Goal: Information Seeking & Learning: Learn about a topic

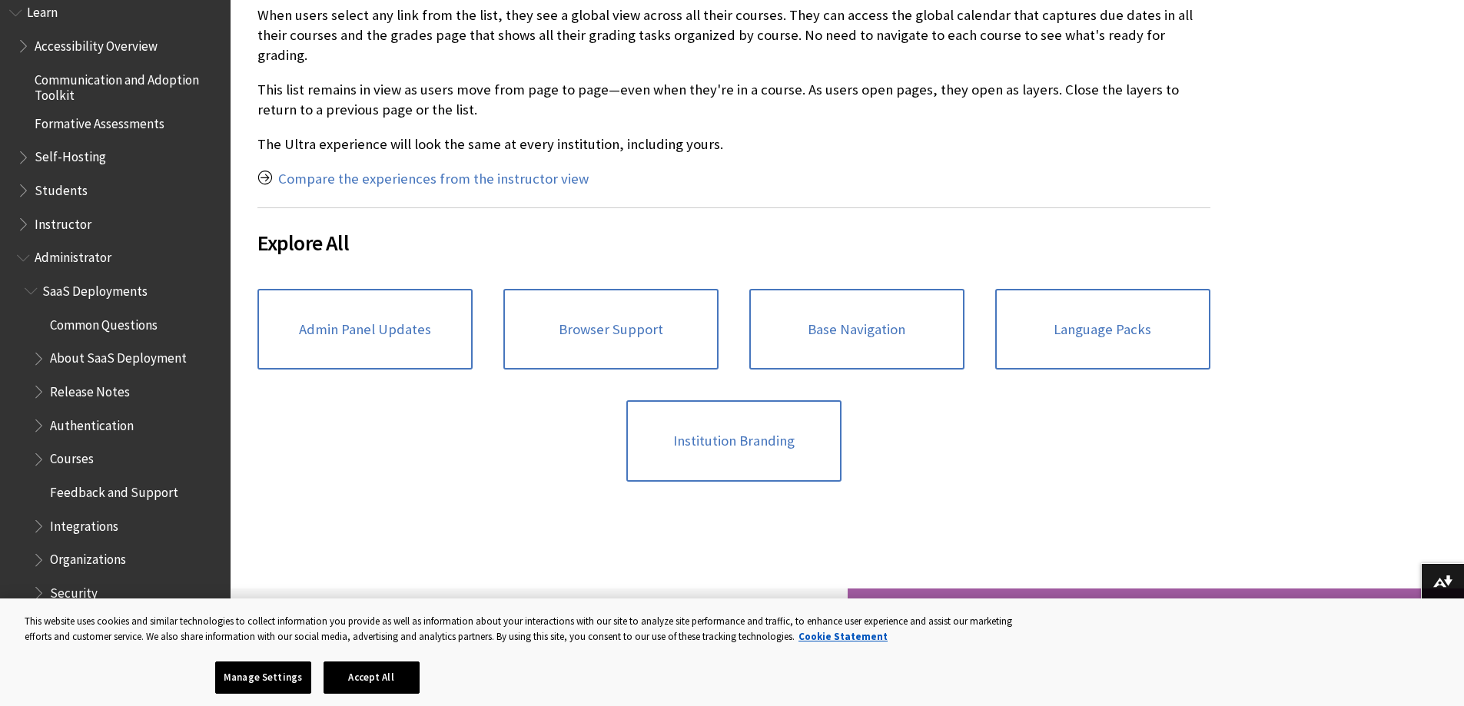
scroll to position [1306, 0]
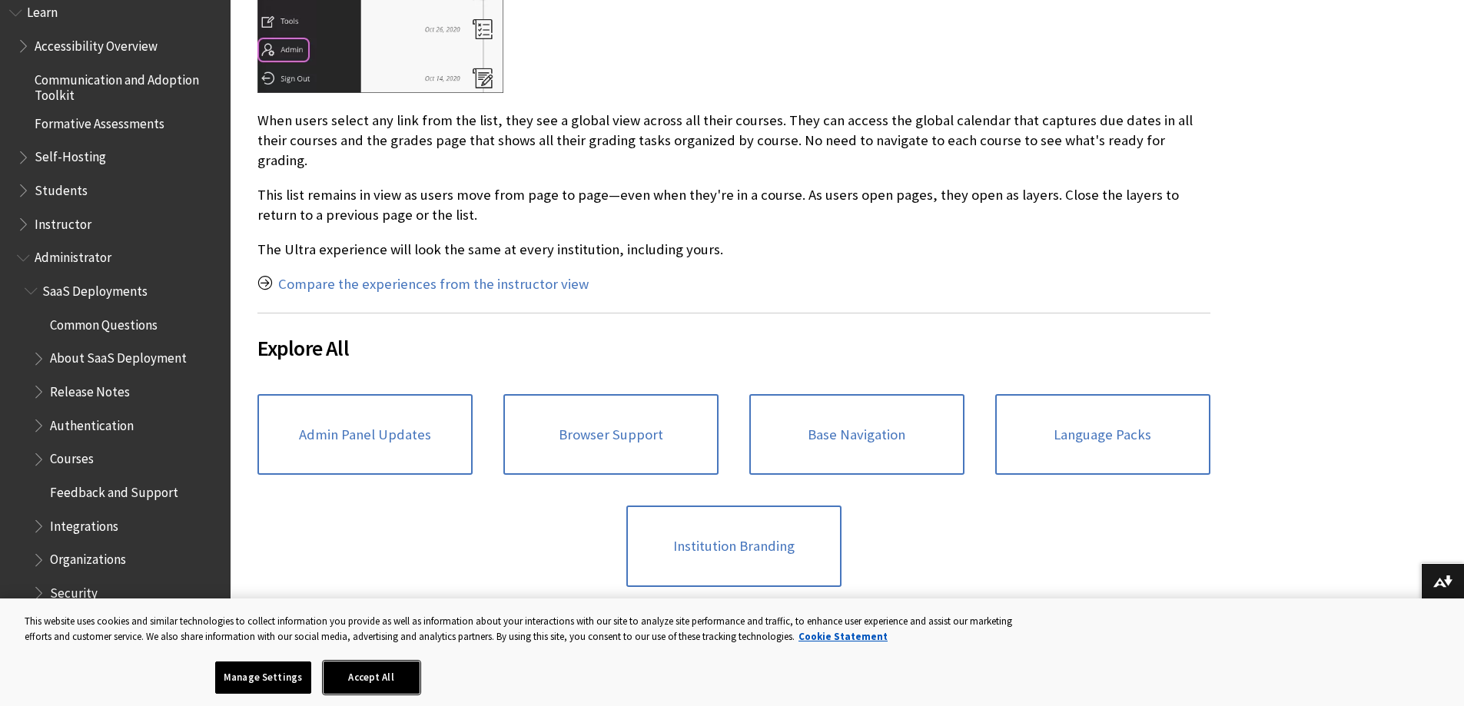
click at [396, 681] on button "Accept All" at bounding box center [371, 678] width 96 height 32
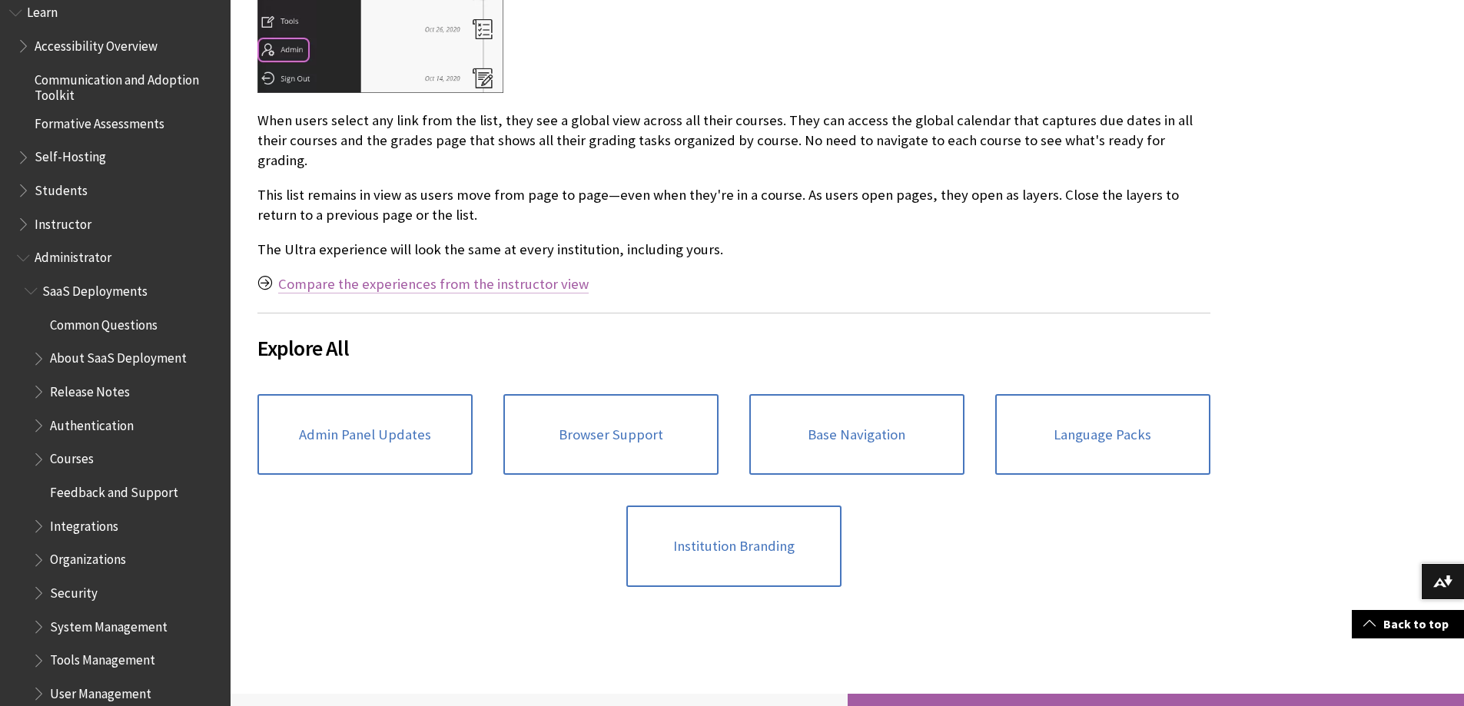
click at [493, 275] on link "Compare the experiences from the instructor view" at bounding box center [433, 284] width 310 height 18
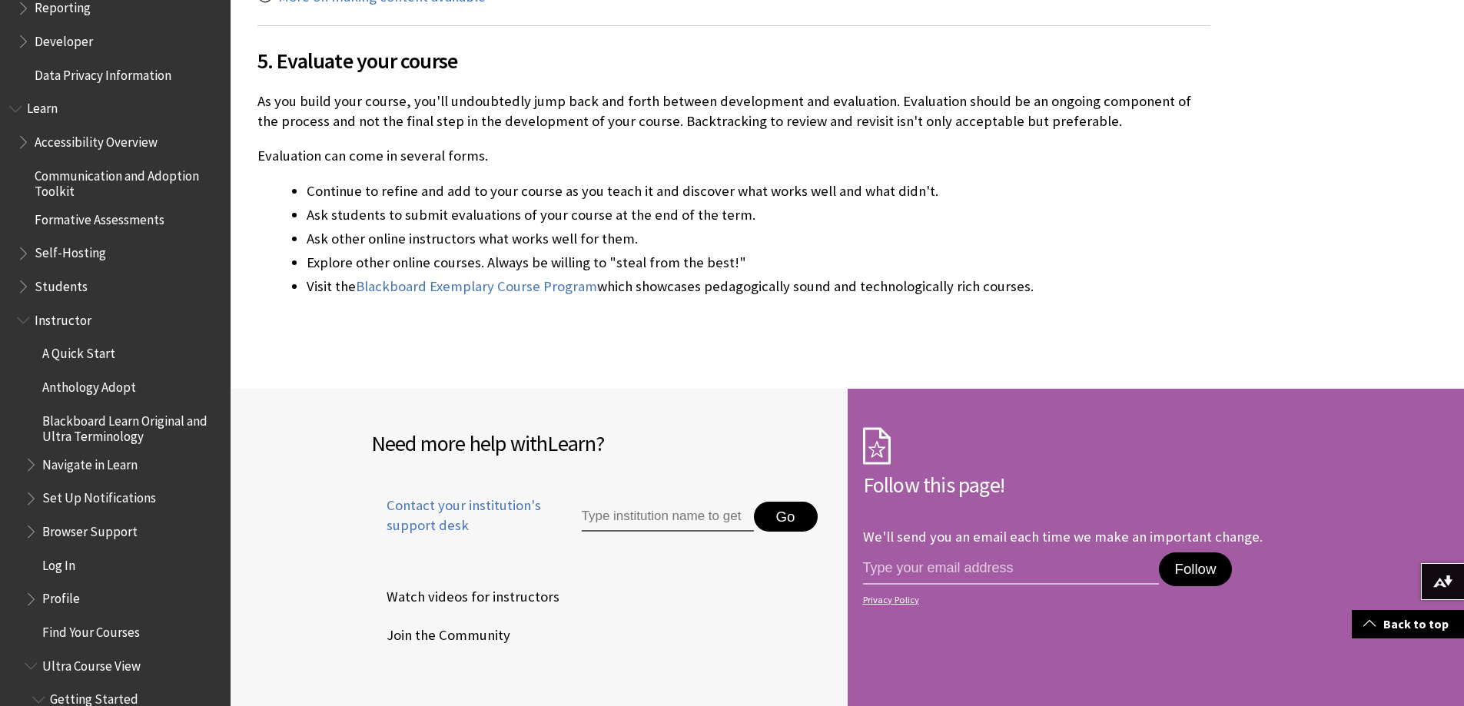
scroll to position [1235, 0]
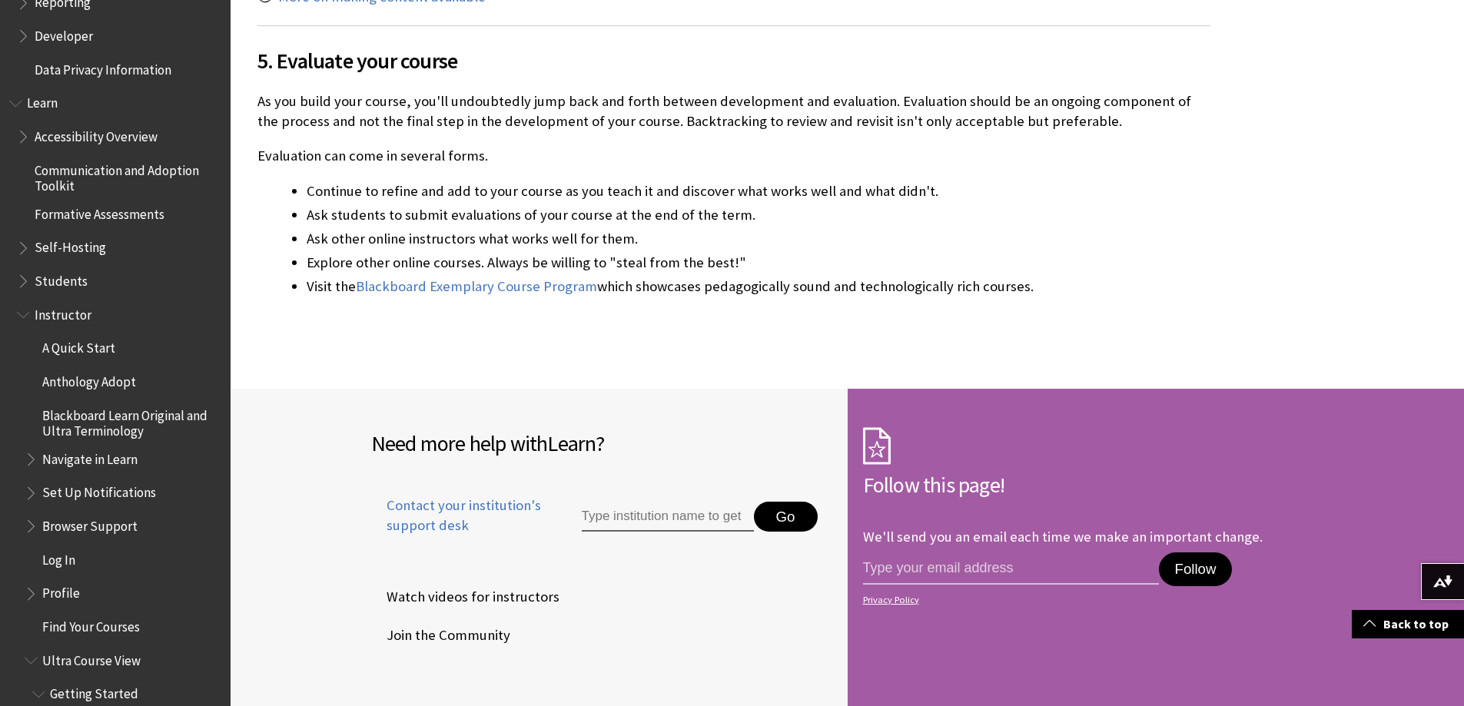
click at [128, 439] on span "Blackboard Learn Original and Ultra Terminology" at bounding box center [130, 421] width 177 height 36
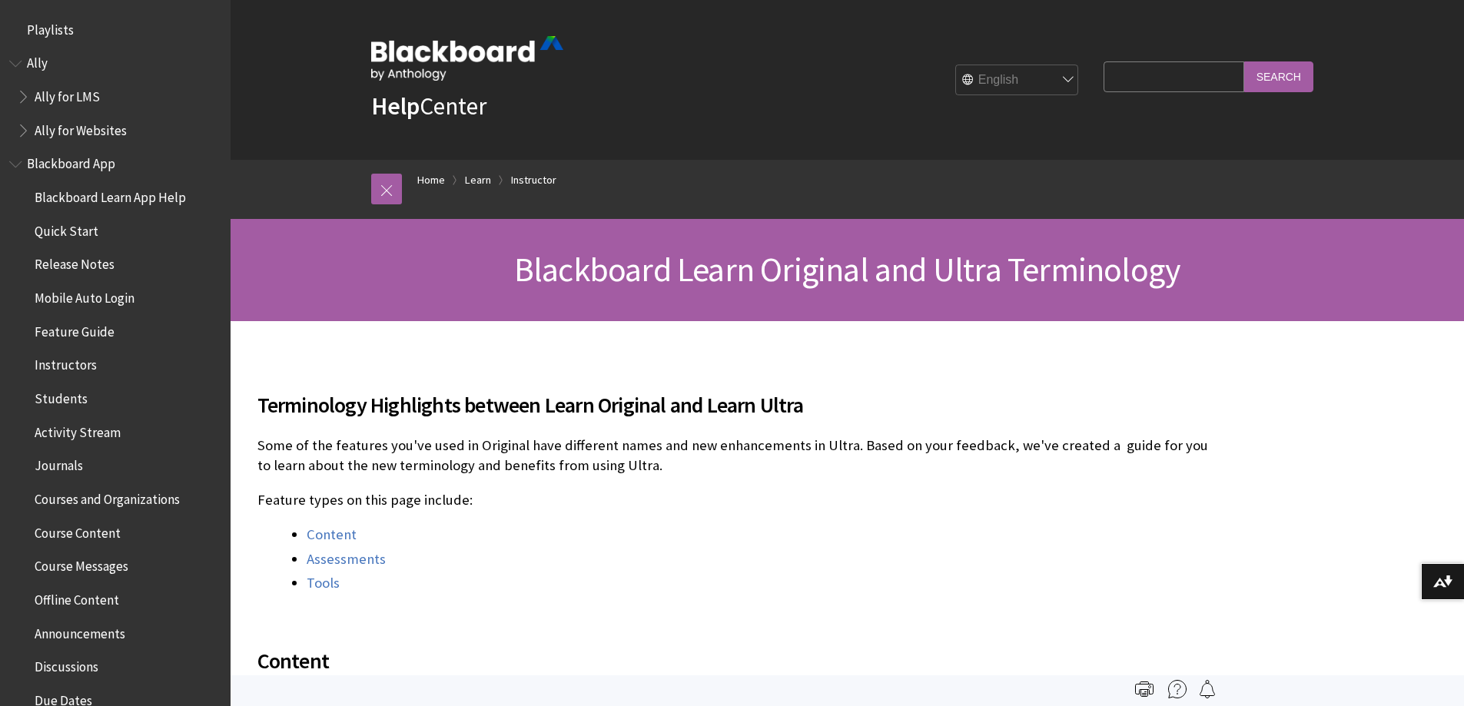
scroll to position [1614, 0]
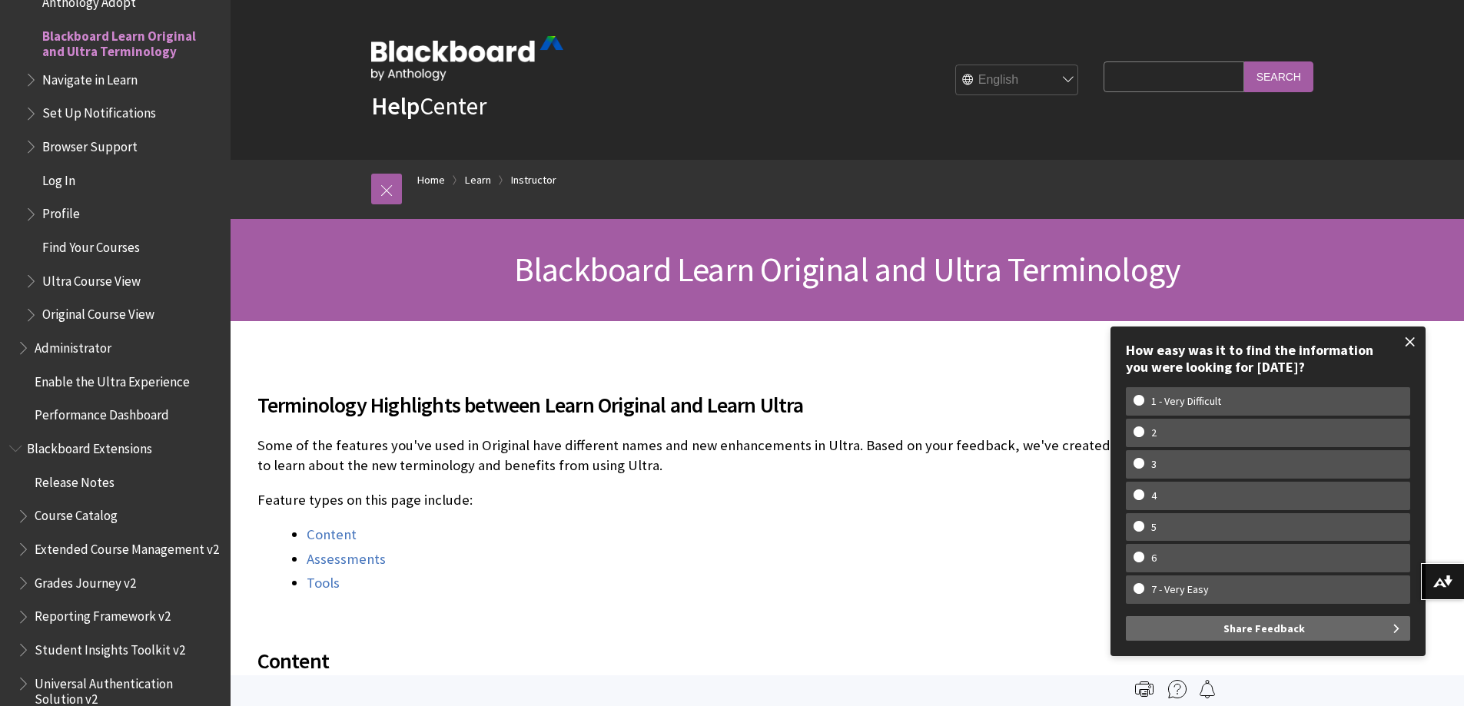
click at [1407, 341] on span at bounding box center [1410, 342] width 32 height 32
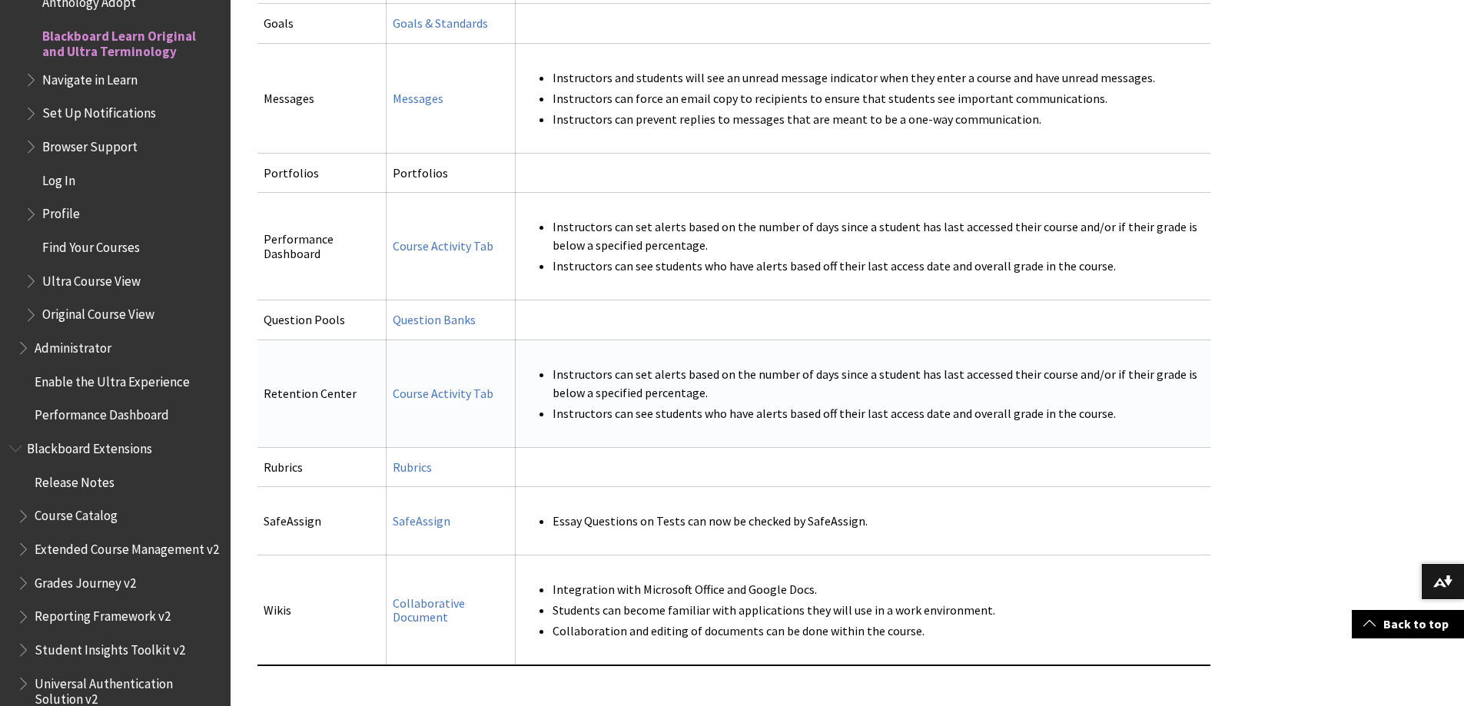
scroll to position [3304, 0]
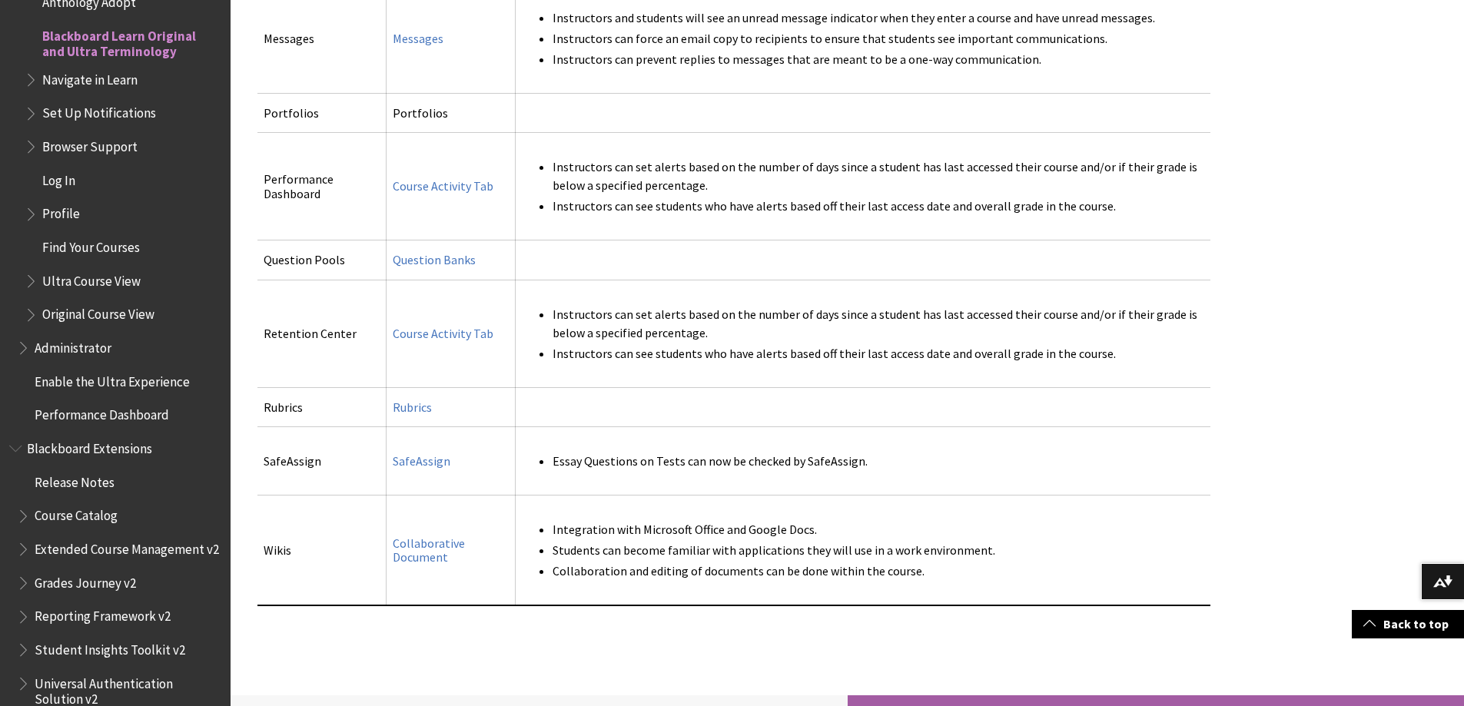
click at [134, 91] on span "Navigate in Learn" at bounding box center [123, 80] width 197 height 26
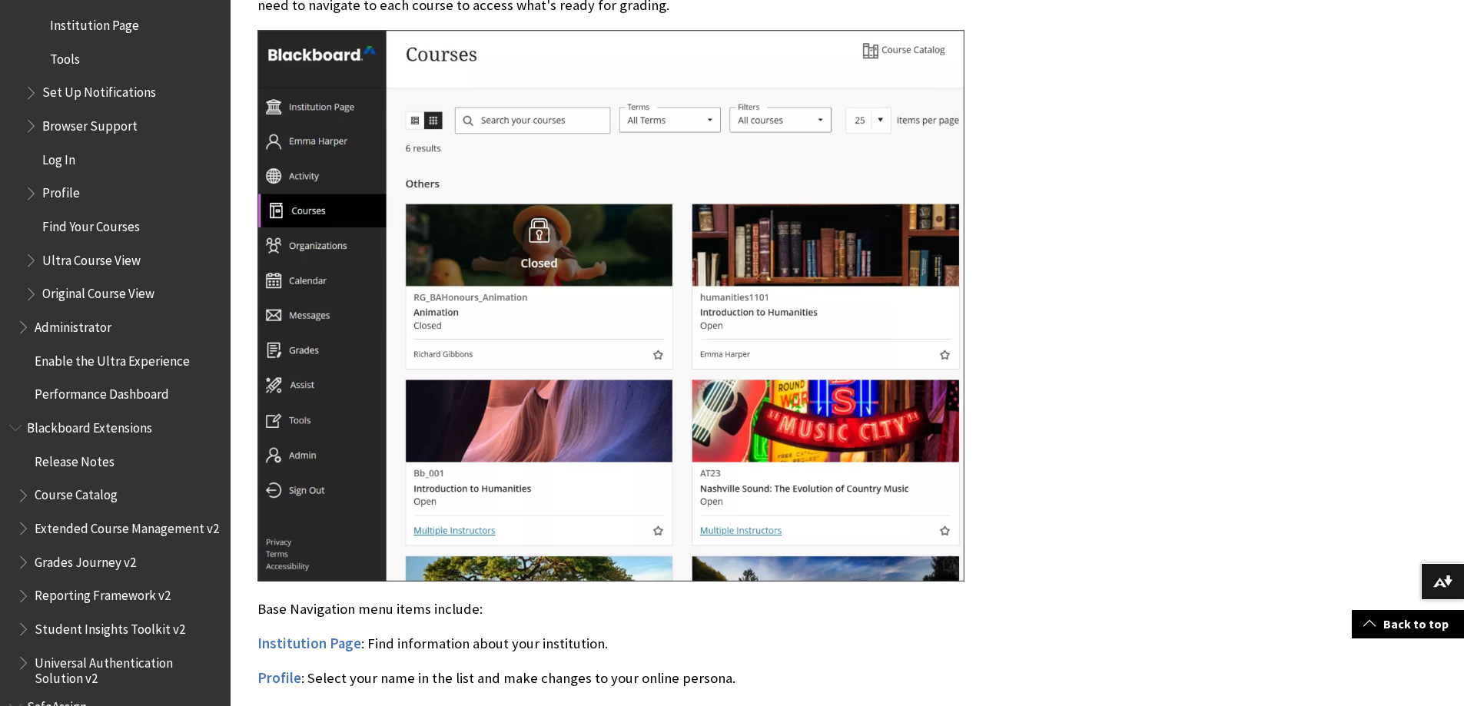
scroll to position [1735, 0]
click at [105, 357] on span "Enable the Ultra Experience" at bounding box center [112, 359] width 155 height 21
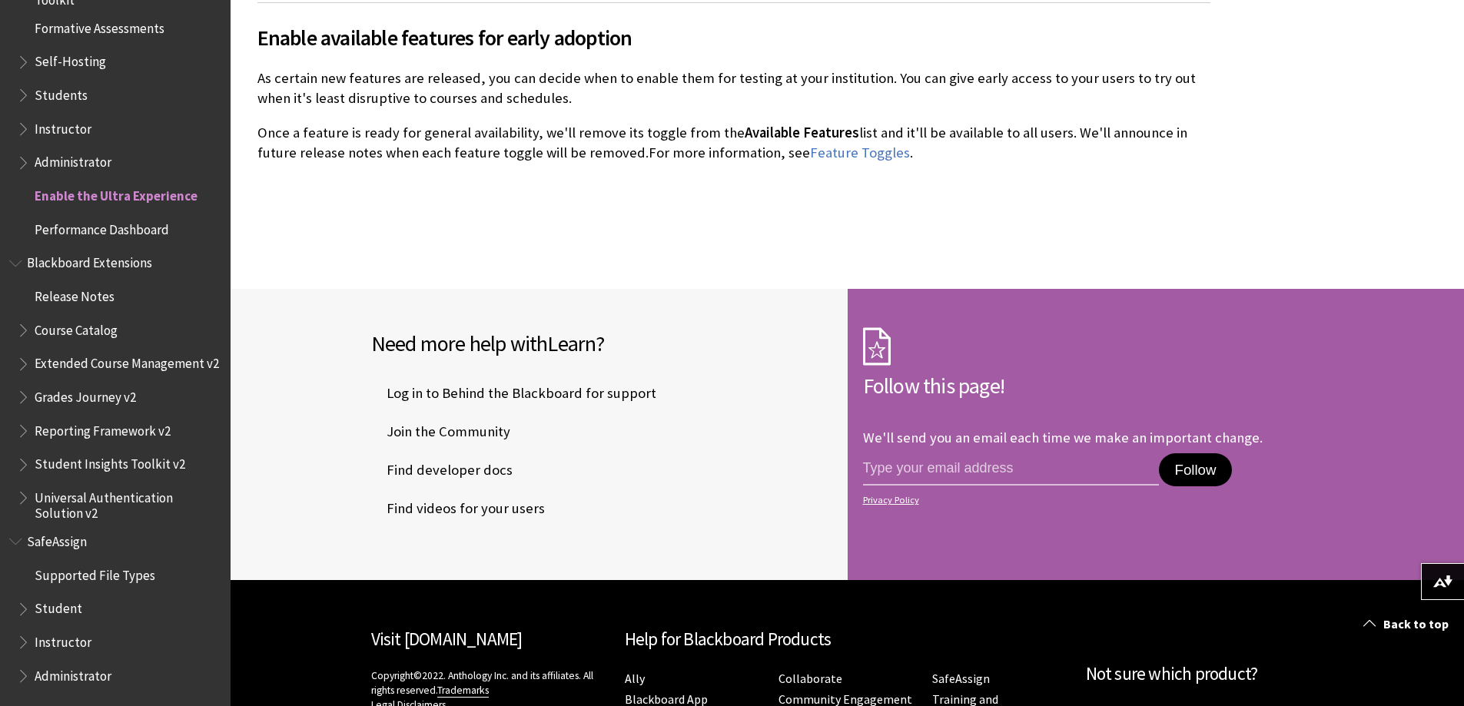
scroll to position [3266, 0]
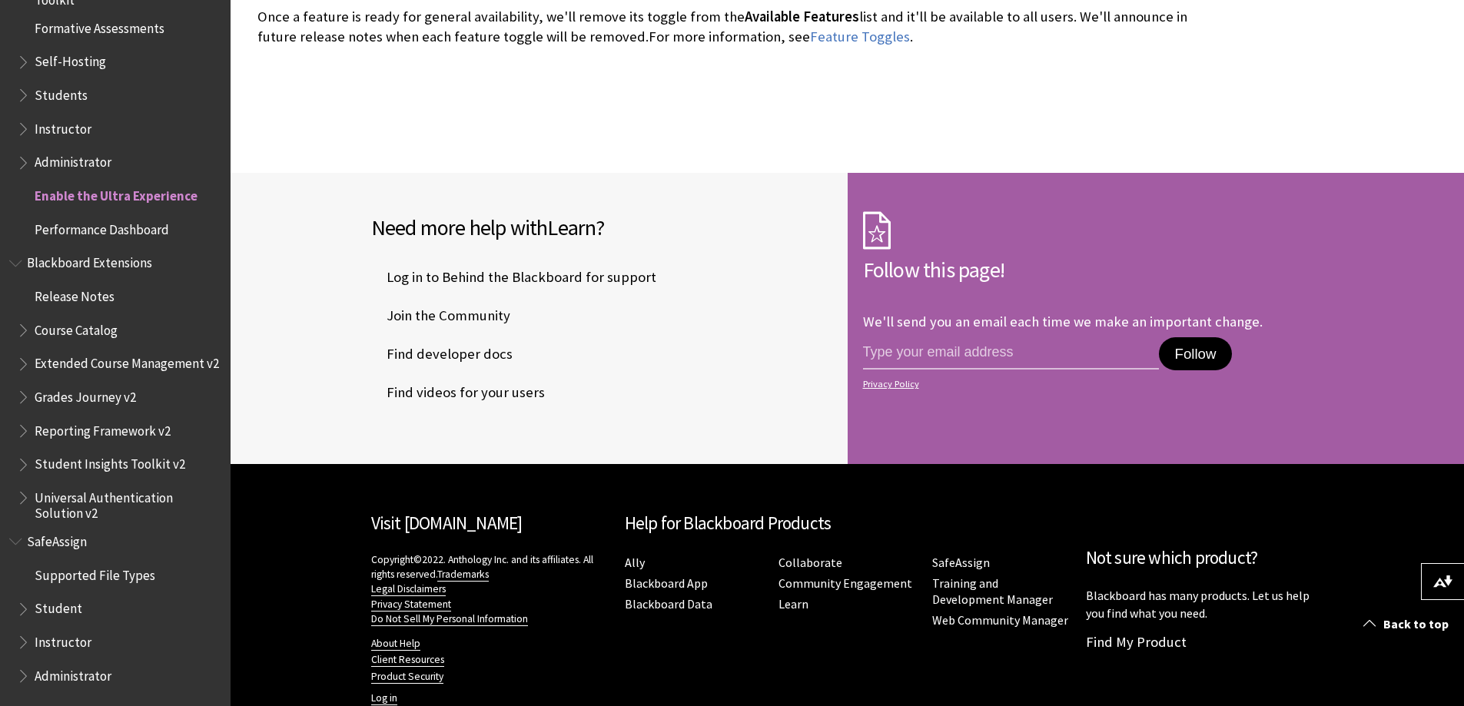
click at [87, 353] on span "Extended Course Management v2" at bounding box center [127, 361] width 184 height 21
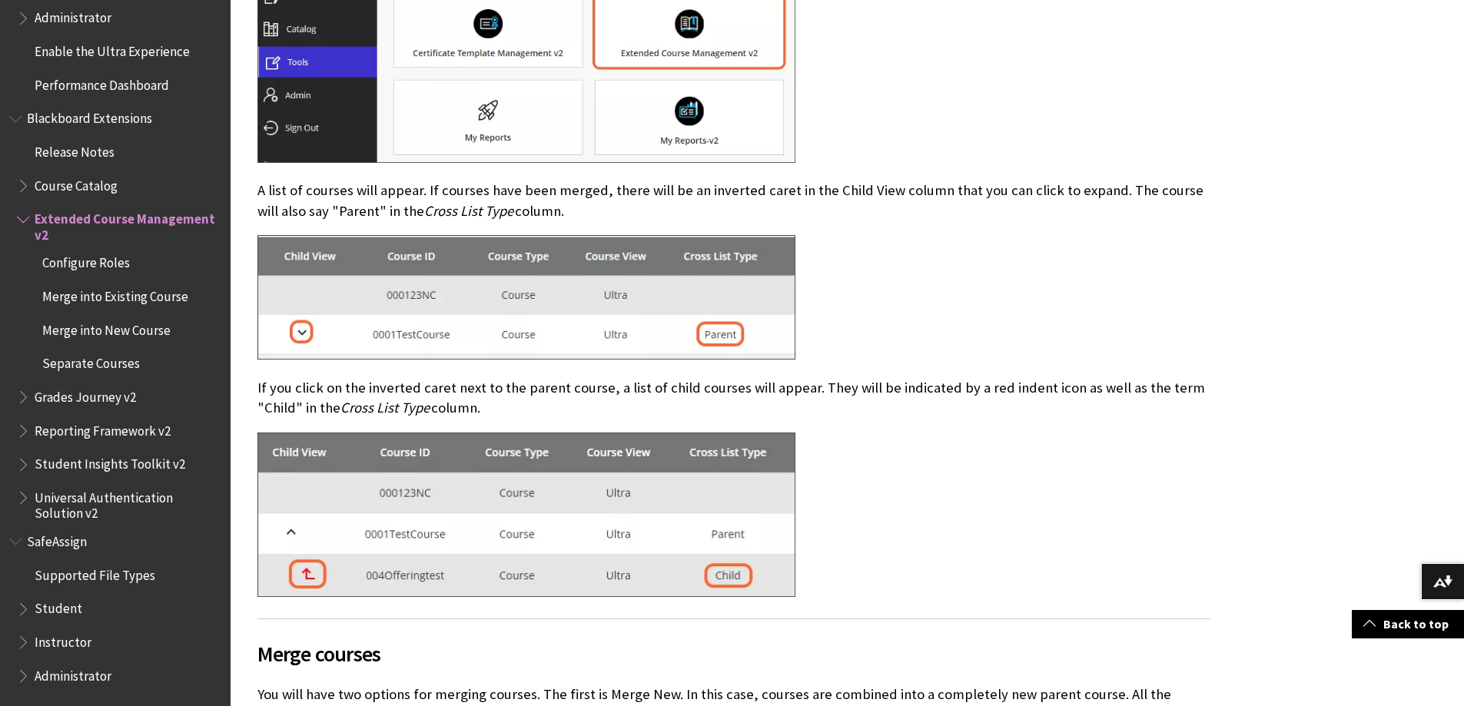
scroll to position [692, 0]
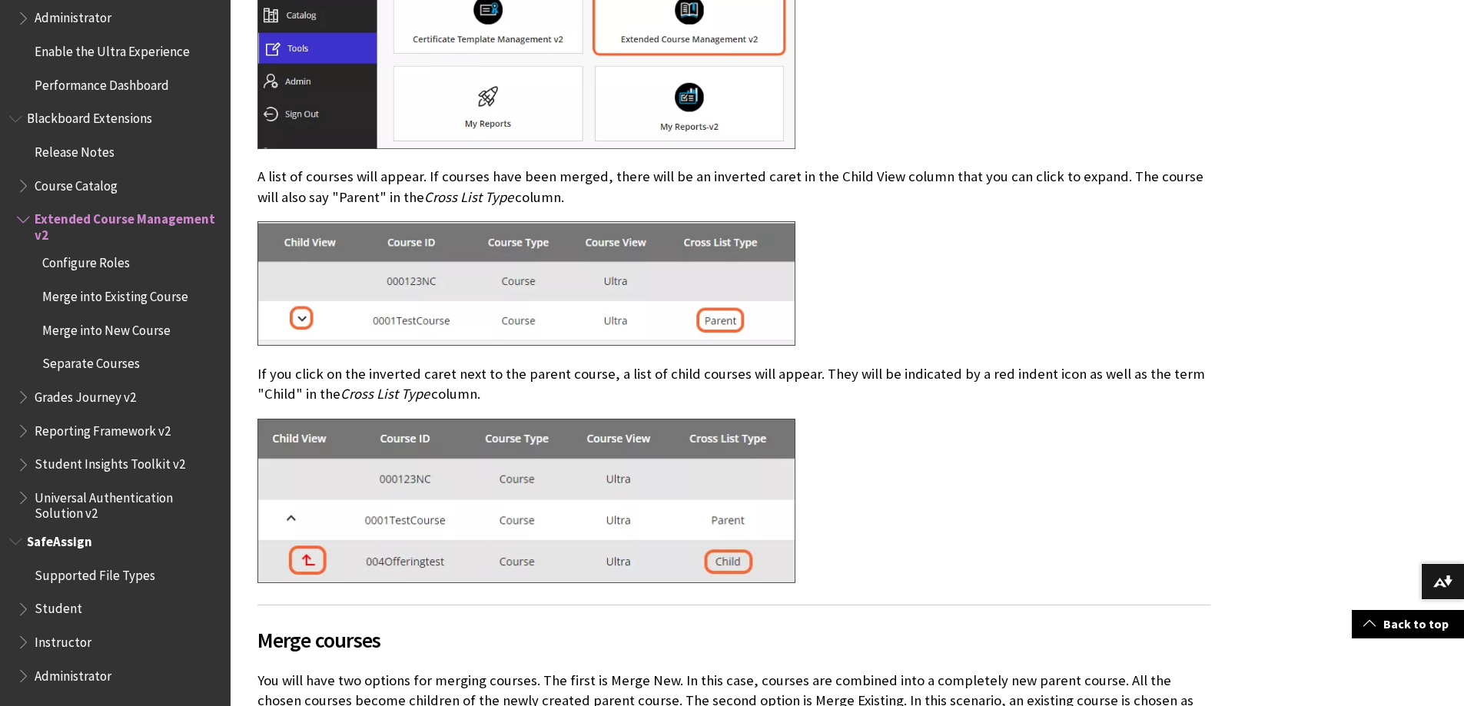
click at [61, 608] on span "Student" at bounding box center [59, 606] width 48 height 21
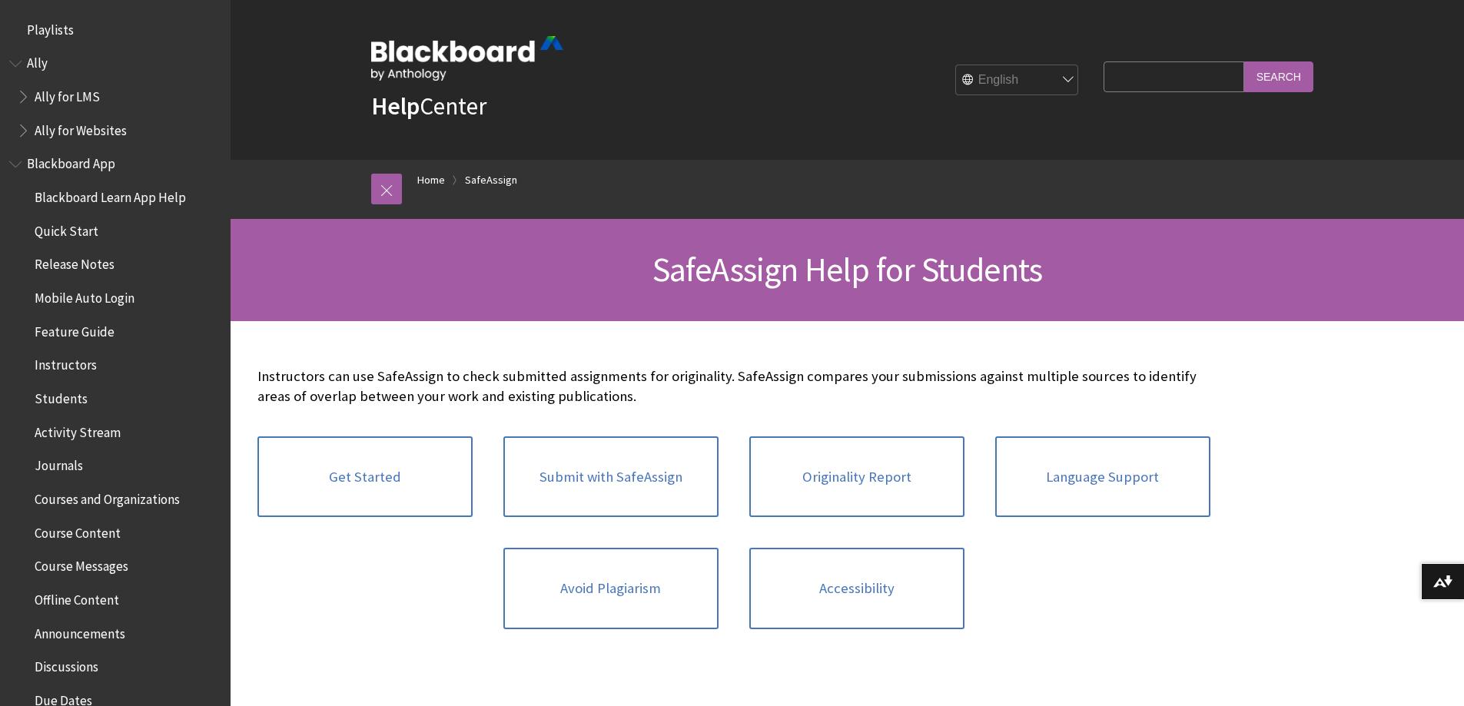
scroll to position [1632, 0]
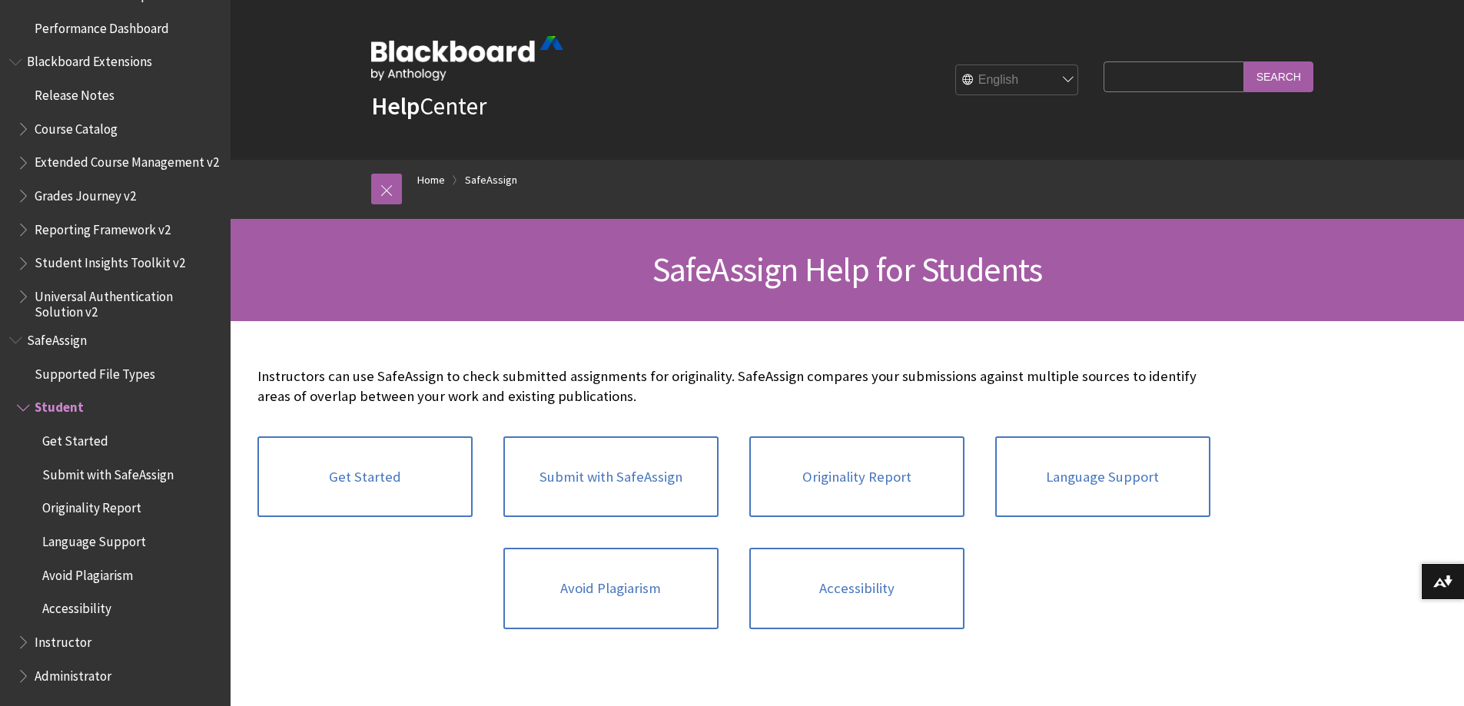
click at [85, 685] on span "Administrator" at bounding box center [119, 676] width 204 height 26
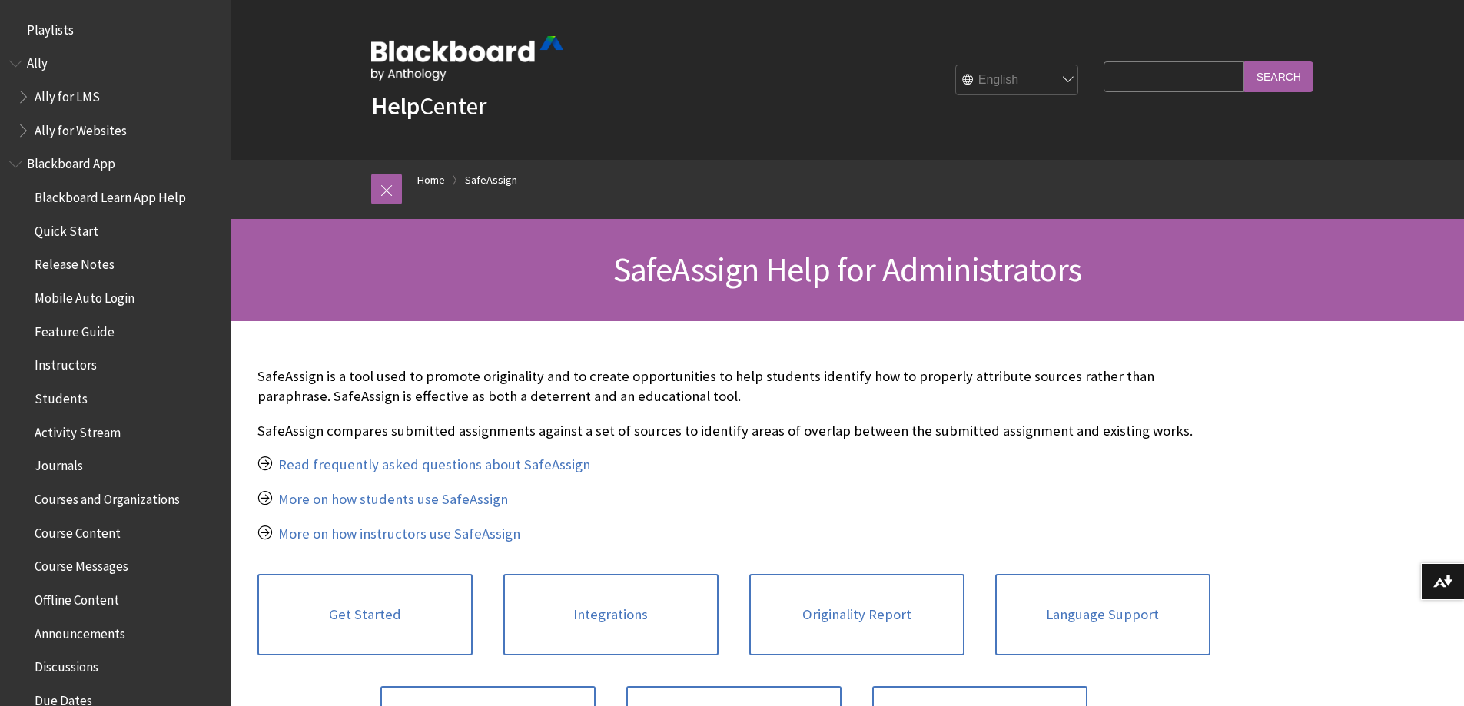
scroll to position [1666, 0]
